Goal: Task Accomplishment & Management: Complete application form

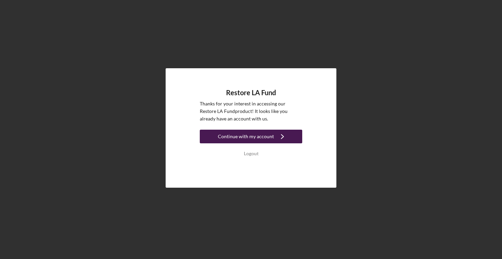
click at [250, 132] on div "Continue with my account" at bounding box center [246, 137] width 56 height 14
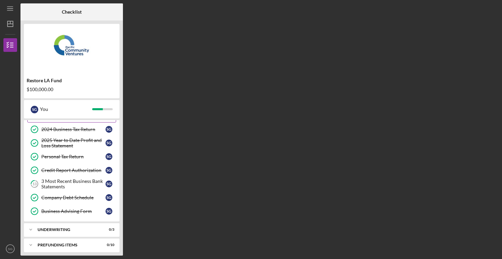
scroll to position [71, 0]
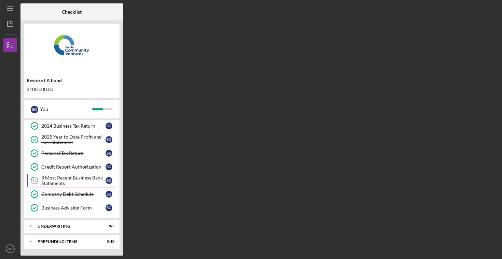
click at [82, 181] on div "3 Most Recent Business Bank Statements" at bounding box center [73, 180] width 64 height 11
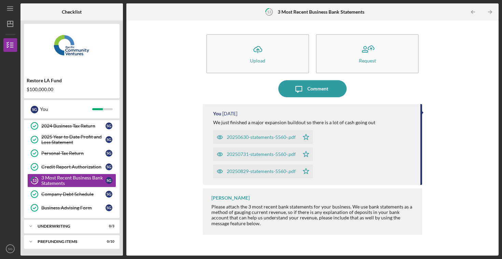
click at [374, 168] on div "20250630-statements-5560-.pdf Icon/Star 20250731-statements-5560-.pdf Icon/Star…" at bounding box center [313, 152] width 201 height 51
click at [141, 131] on div "Icon/Upload Upload Request Icon/Message Comment You [DATE] We just finished a m…" at bounding box center [313, 138] width 366 height 229
click at [80, 224] on div "Icon/Expander Underwriting 0 / 3" at bounding box center [72, 227] width 96 height 14
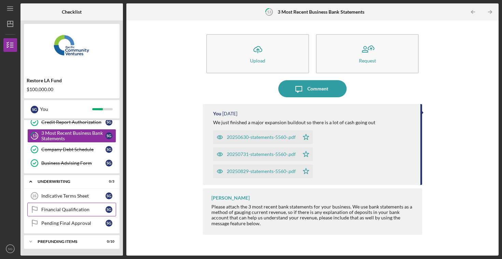
click at [75, 206] on link "Financial Qualification Financial Qualification S G" at bounding box center [71, 210] width 89 height 14
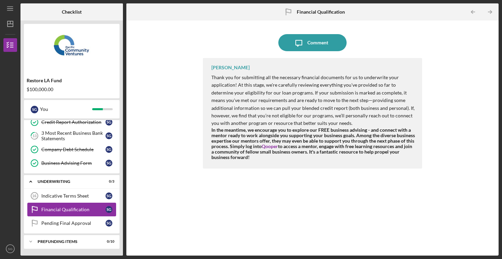
click at [73, 203] on link "Financial Qualification Financial Qualification S G" at bounding box center [71, 210] width 89 height 14
click at [74, 198] on div "Indicative Terms Sheet" at bounding box center [73, 195] width 64 height 5
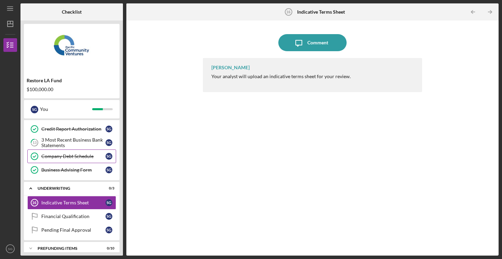
scroll to position [108, 0]
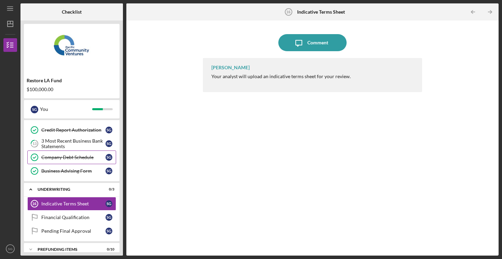
click at [73, 149] on link "13 3 Most Recent Business Bank Statements S G" at bounding box center [71, 144] width 89 height 14
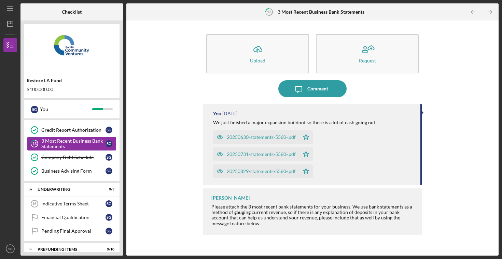
click at [56, 146] on div "3 Most Recent Business Bank Statements" at bounding box center [73, 143] width 64 height 11
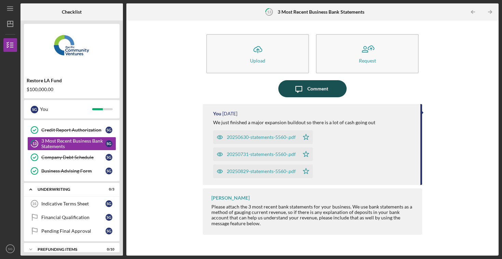
click at [309, 93] on div "Comment" at bounding box center [317, 88] width 21 height 17
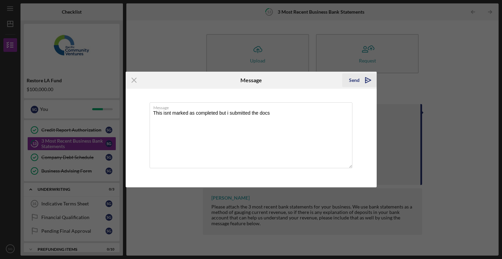
type textarea "This isnt marked as completed but i submitted the docs"
click at [366, 80] on polygon "submit" at bounding box center [367, 80] width 2 height 1
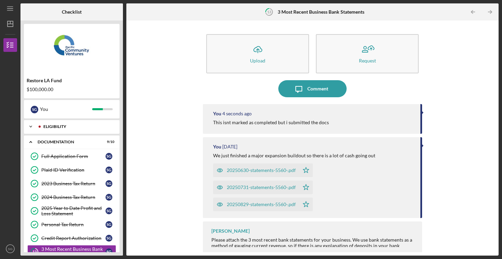
click at [45, 125] on div "Eligibility" at bounding box center [77, 127] width 68 height 4
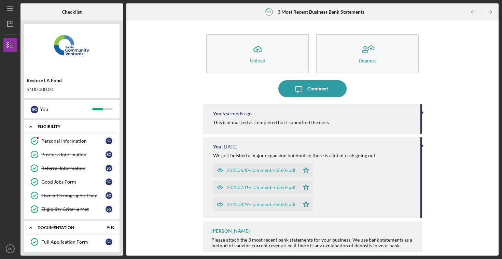
click at [45, 125] on div "Eligibility" at bounding box center [74, 127] width 73 height 4
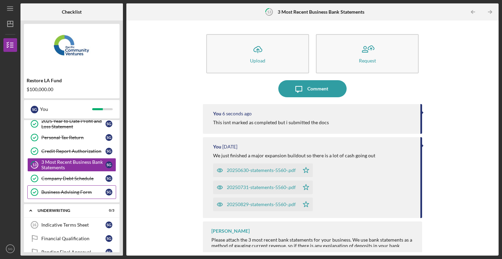
scroll to position [116, 0]
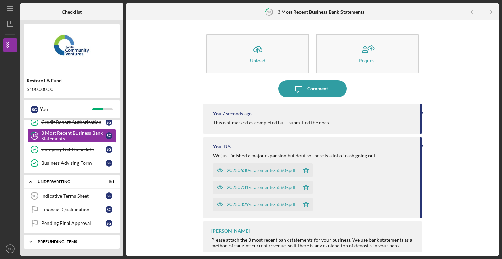
click at [55, 242] on div "Prefunding Items" at bounding box center [74, 242] width 73 height 4
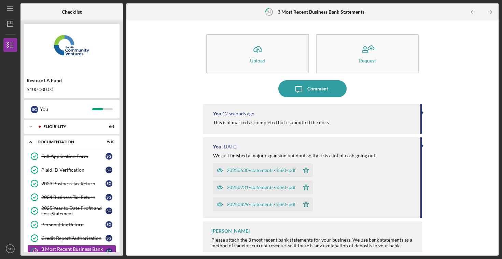
scroll to position [3, 0]
